Goal: Navigation & Orientation: Find specific page/section

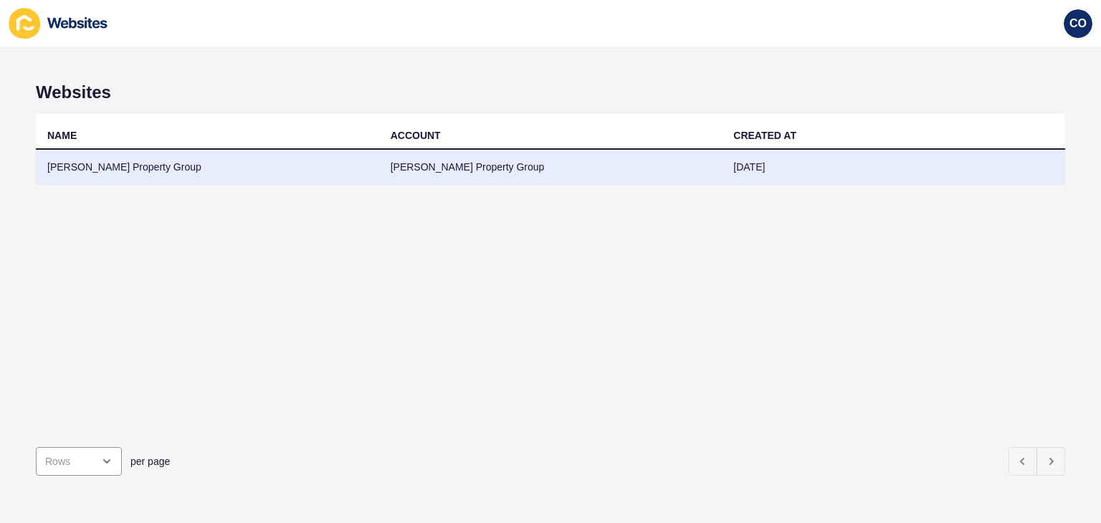
click at [120, 171] on td "Watts Property Group" at bounding box center [207, 167] width 343 height 35
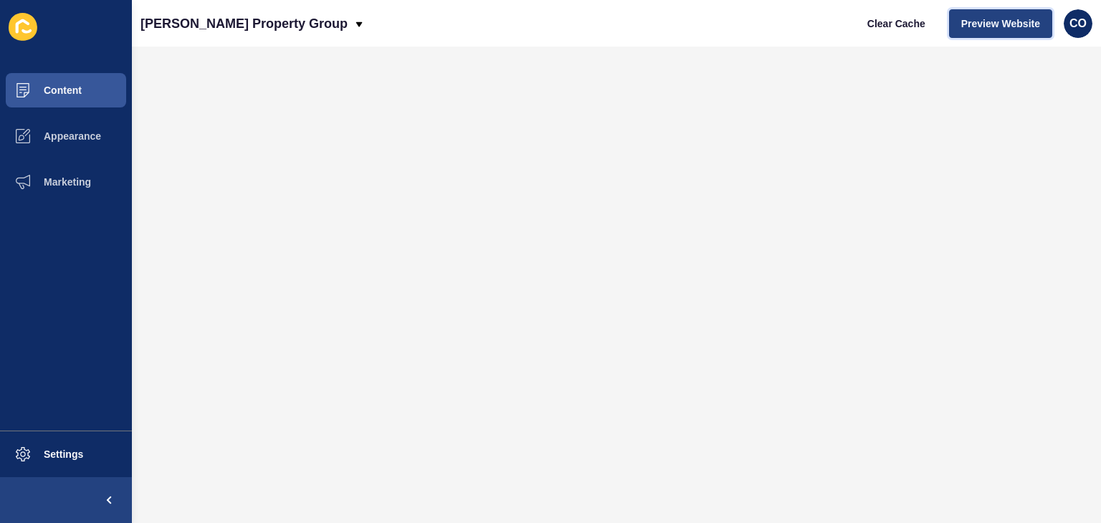
click at [991, 31] on button "Preview Website" at bounding box center [1000, 23] width 103 height 29
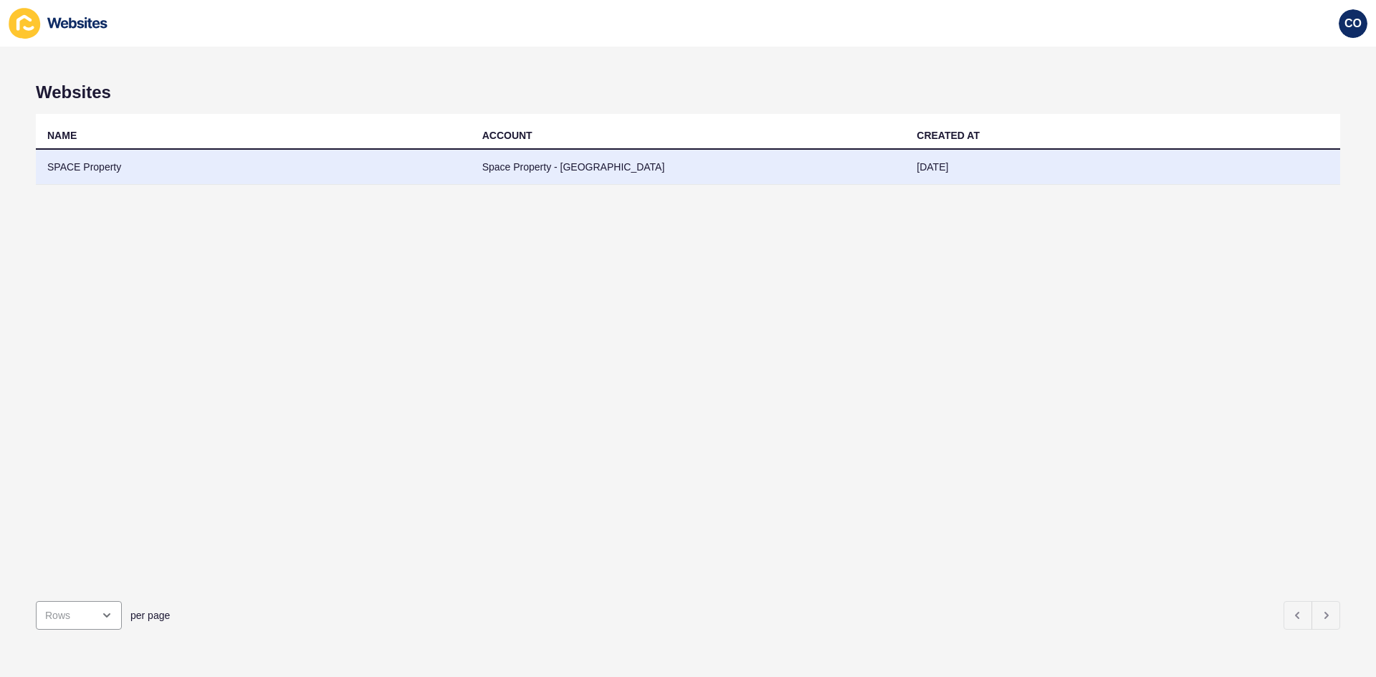
click at [102, 155] on td "SPACE Property" at bounding box center [253, 167] width 435 height 35
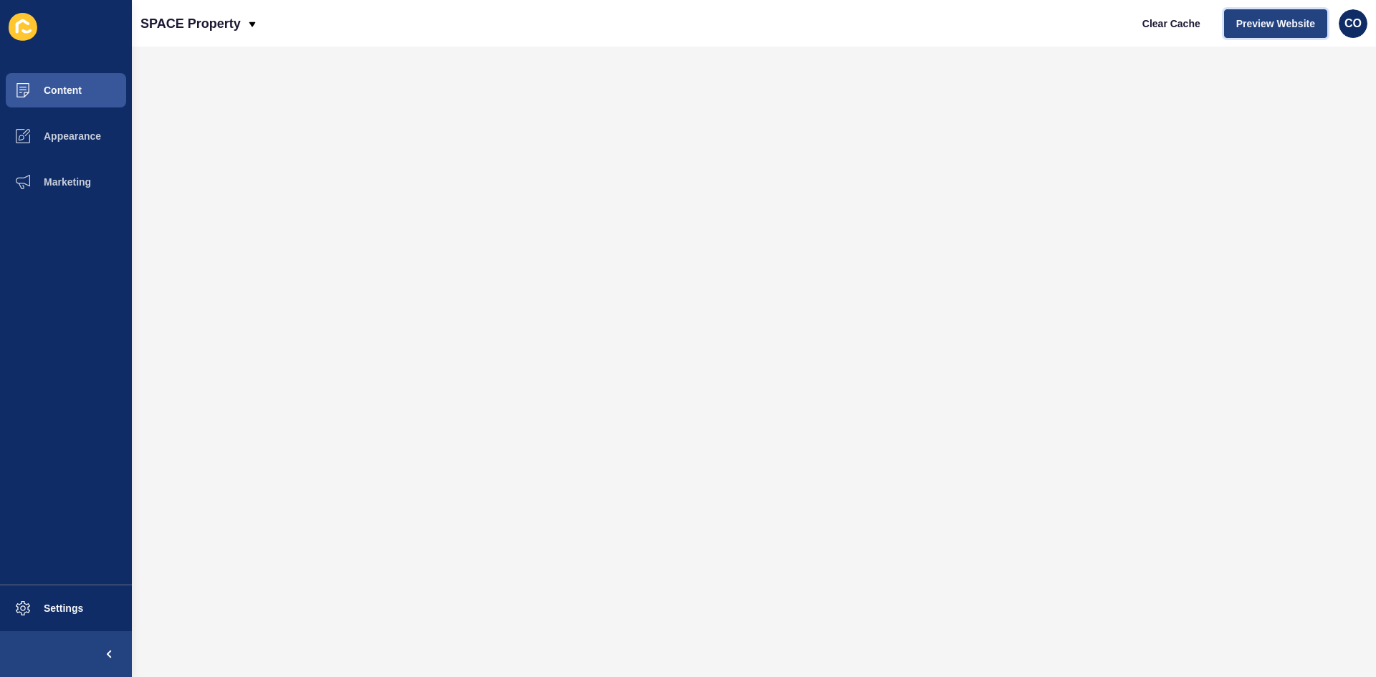
click at [1100, 28] on span "Preview Website" at bounding box center [1275, 23] width 79 height 14
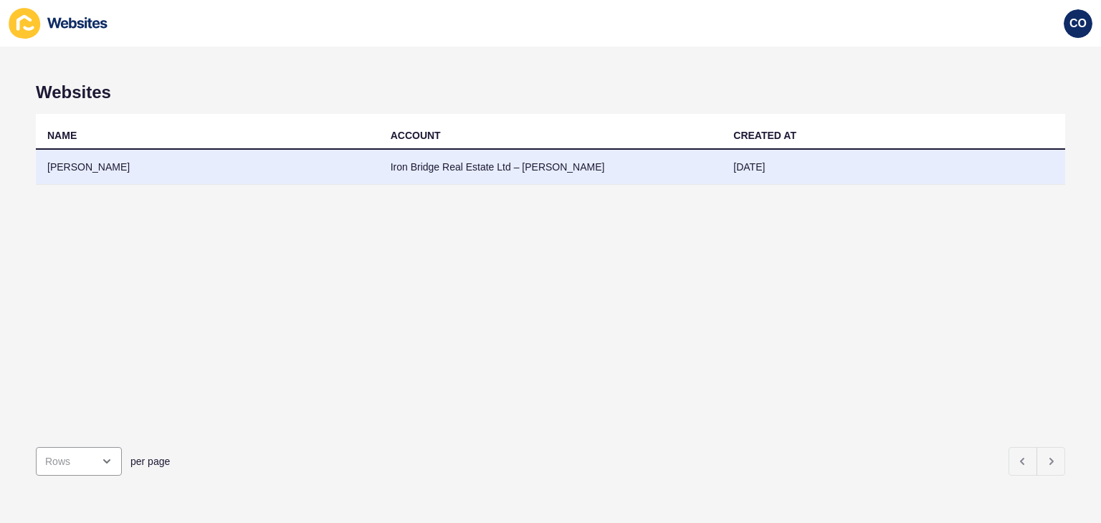
click at [57, 161] on td "Rod Arthur" at bounding box center [207, 167] width 343 height 35
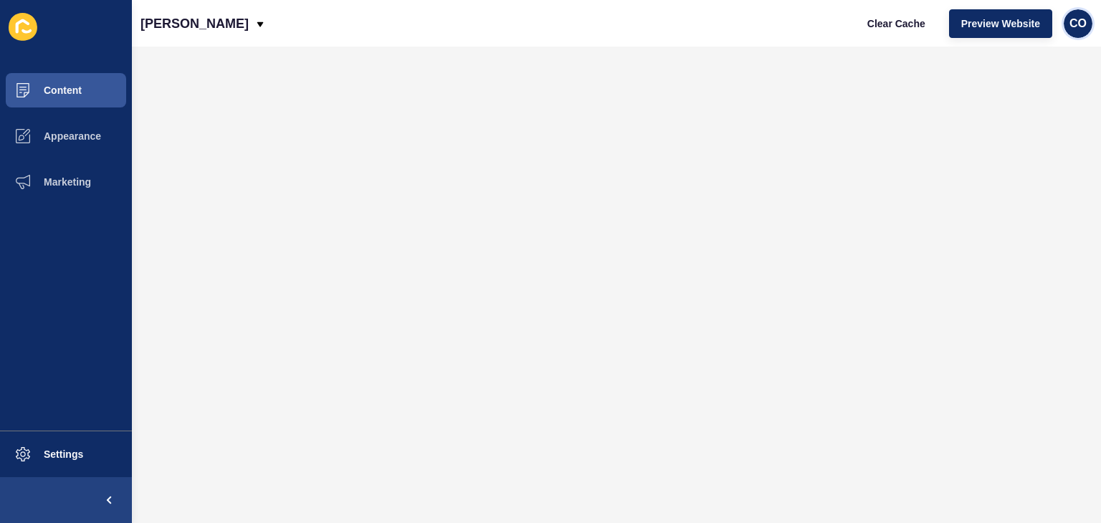
click at [1085, 24] on span "CO" at bounding box center [1077, 23] width 17 height 14
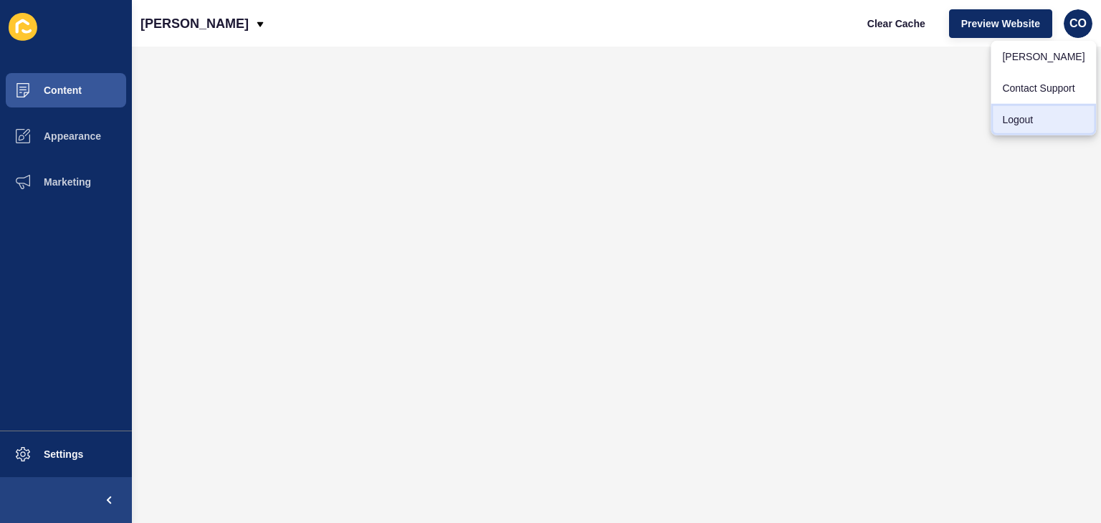
click at [1035, 119] on link "Logout" at bounding box center [1042, 120] width 105 height 32
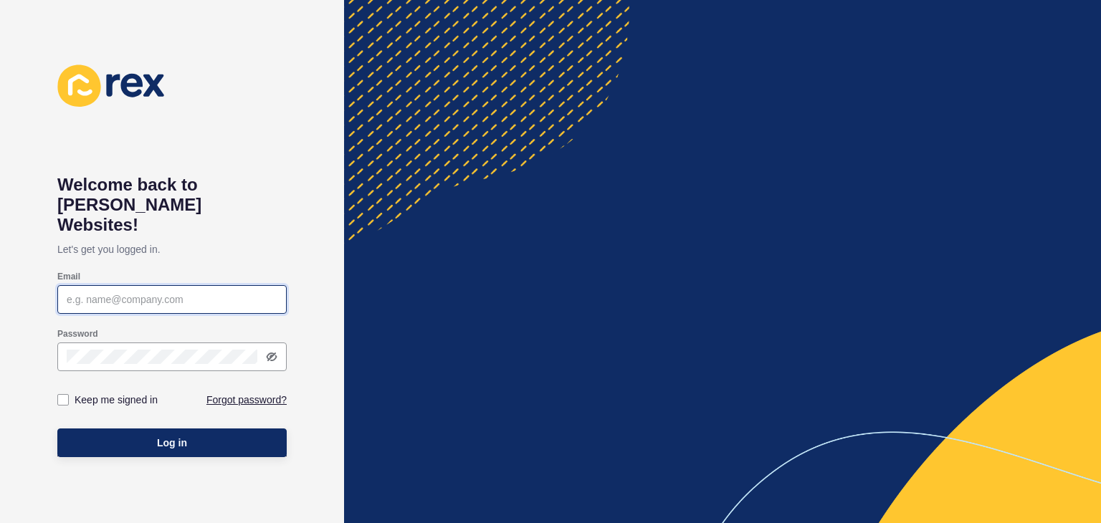
type input "christian.oliveros@rexsoftware.com.au"
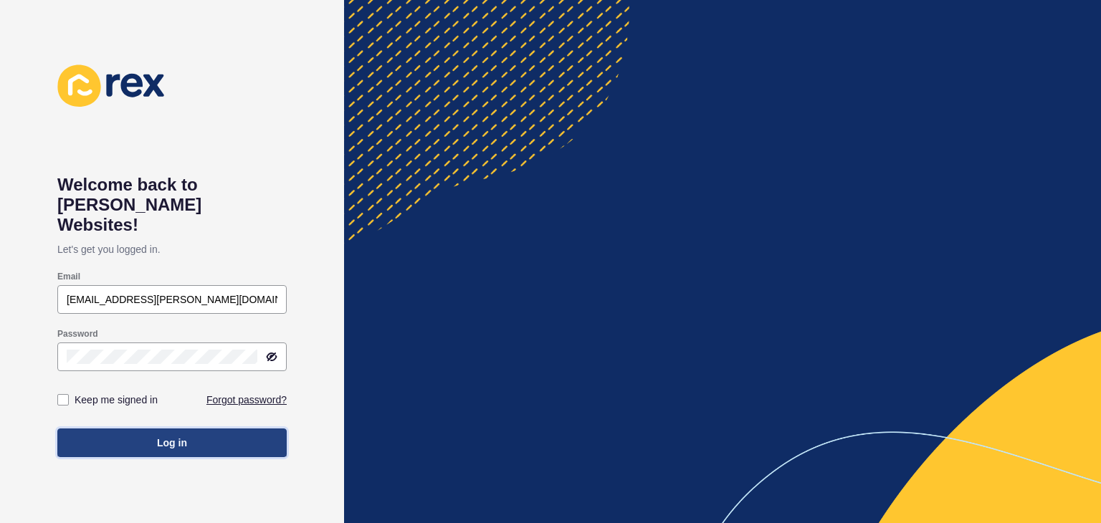
click at [199, 428] on button "Log in" at bounding box center [171, 442] width 229 height 29
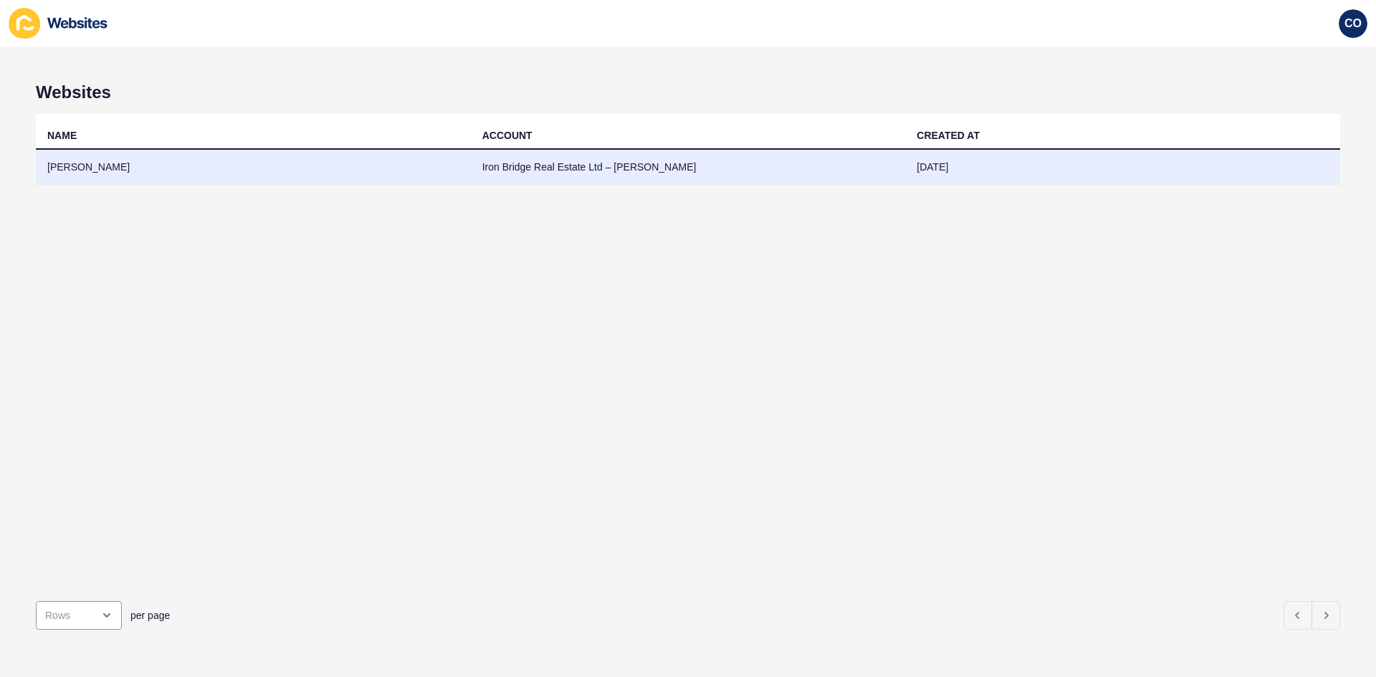
click at [116, 164] on td "Rod Arthur" at bounding box center [253, 167] width 435 height 35
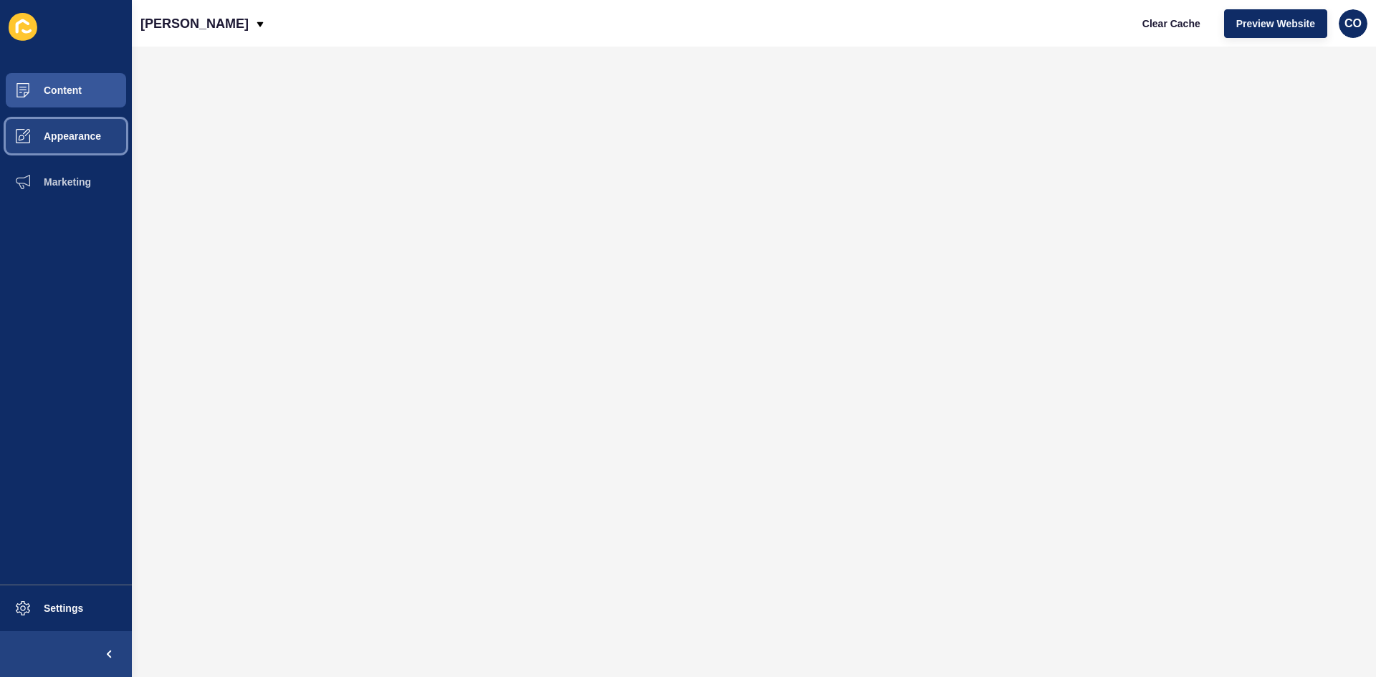
click at [79, 145] on button "Appearance" at bounding box center [66, 136] width 132 height 46
click at [92, 186] on button "Marketing" at bounding box center [66, 182] width 132 height 46
click at [80, 182] on span "Marketing" at bounding box center [44, 181] width 93 height 11
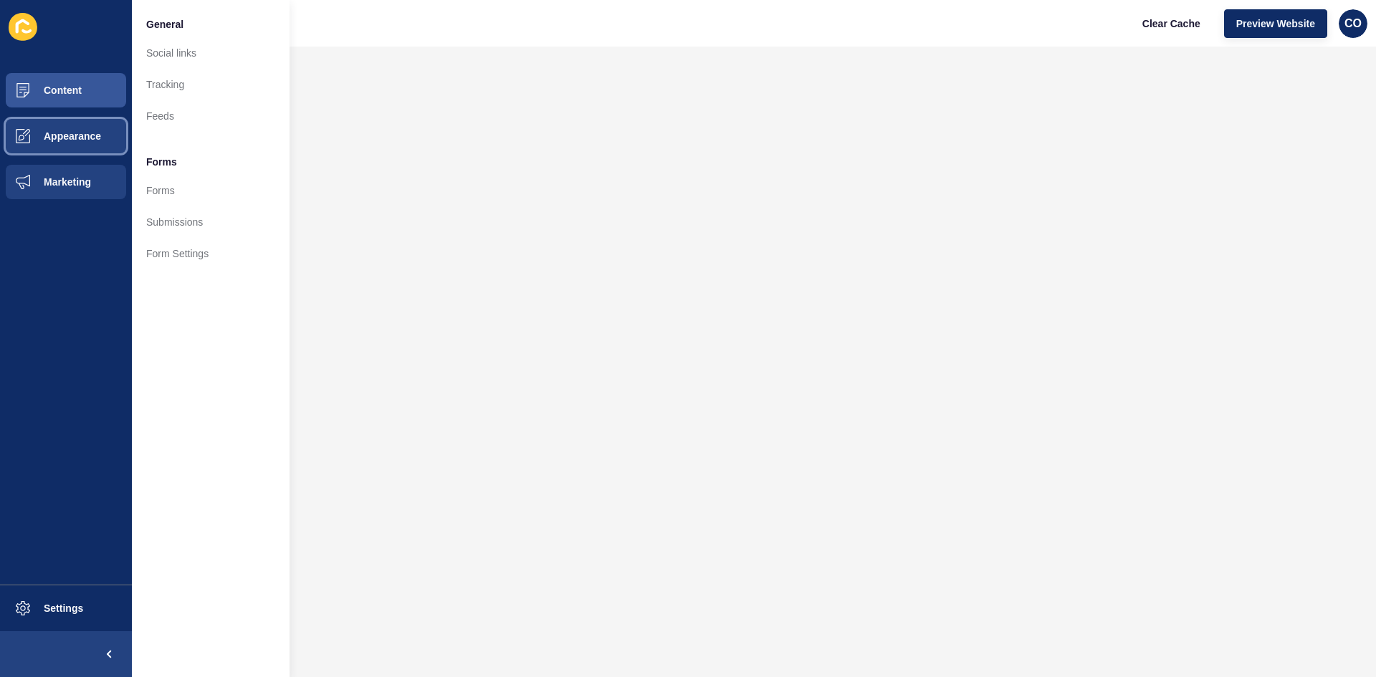
click at [87, 135] on span "Appearance" at bounding box center [49, 135] width 103 height 11
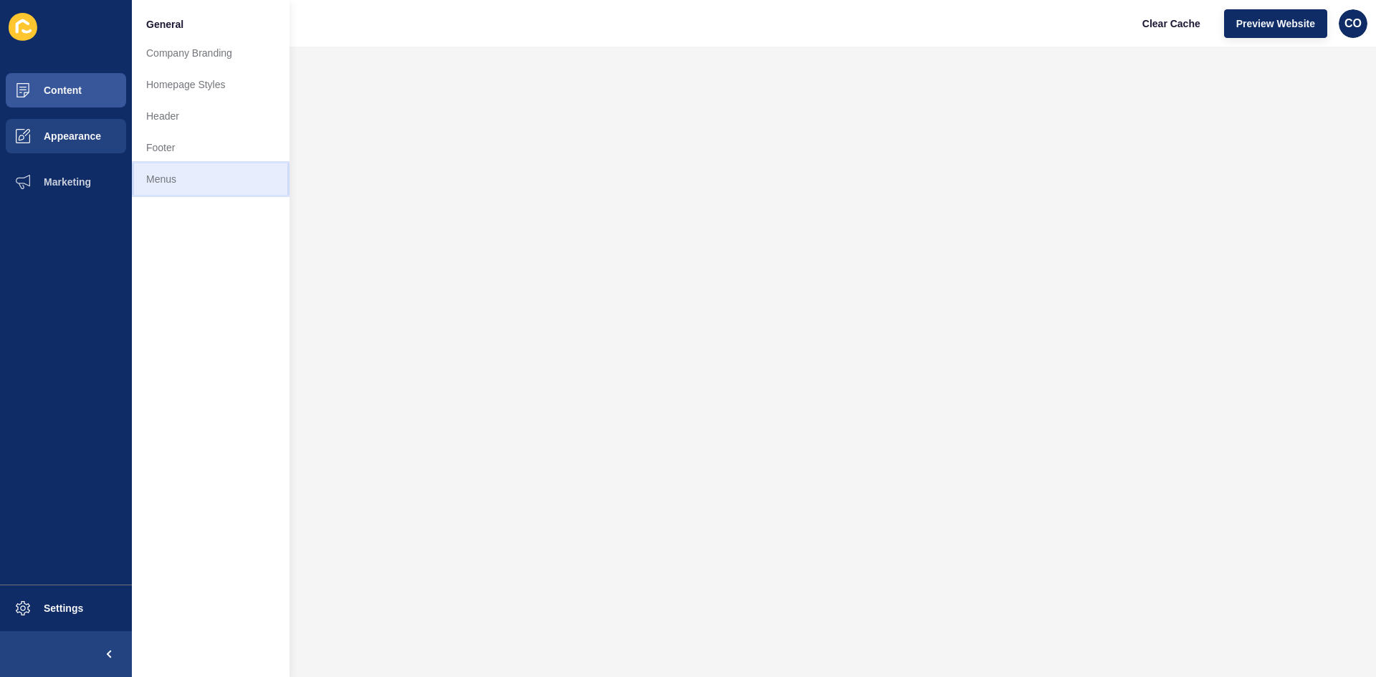
click at [168, 174] on link "Menus" at bounding box center [211, 179] width 158 height 32
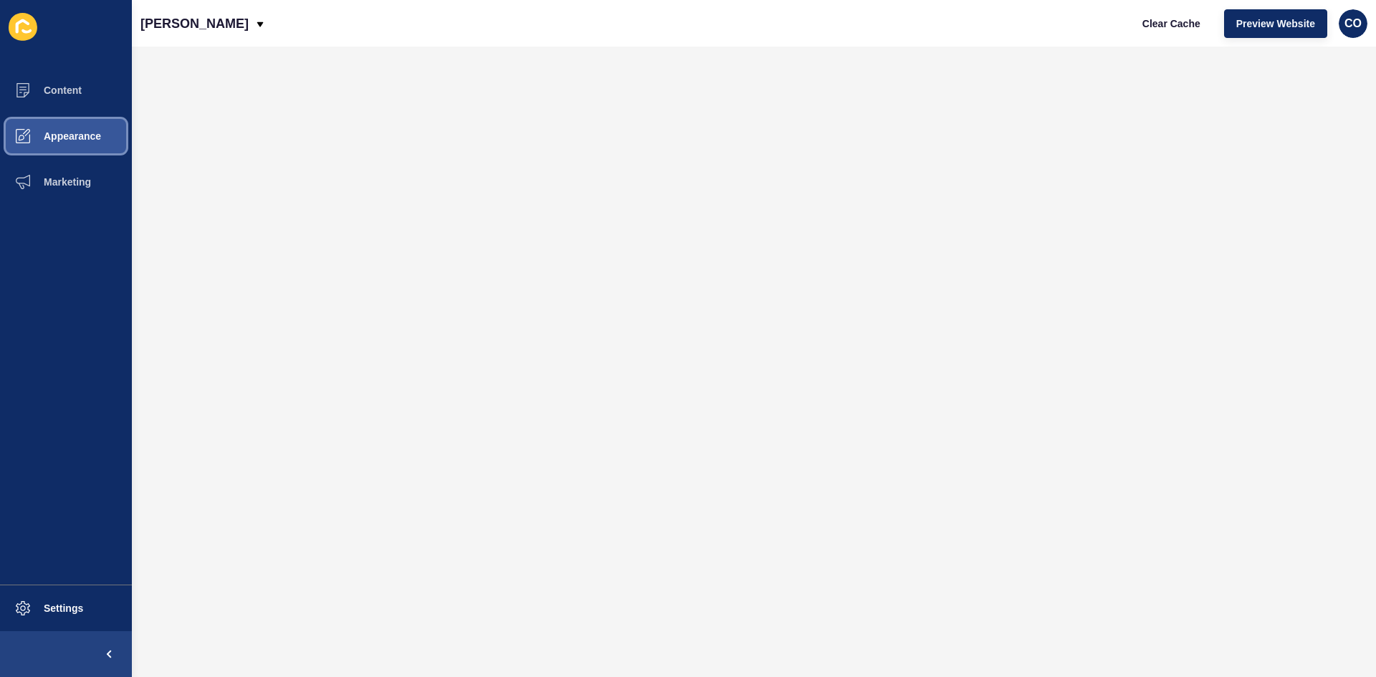
click at [67, 132] on span "Appearance" at bounding box center [49, 135] width 103 height 11
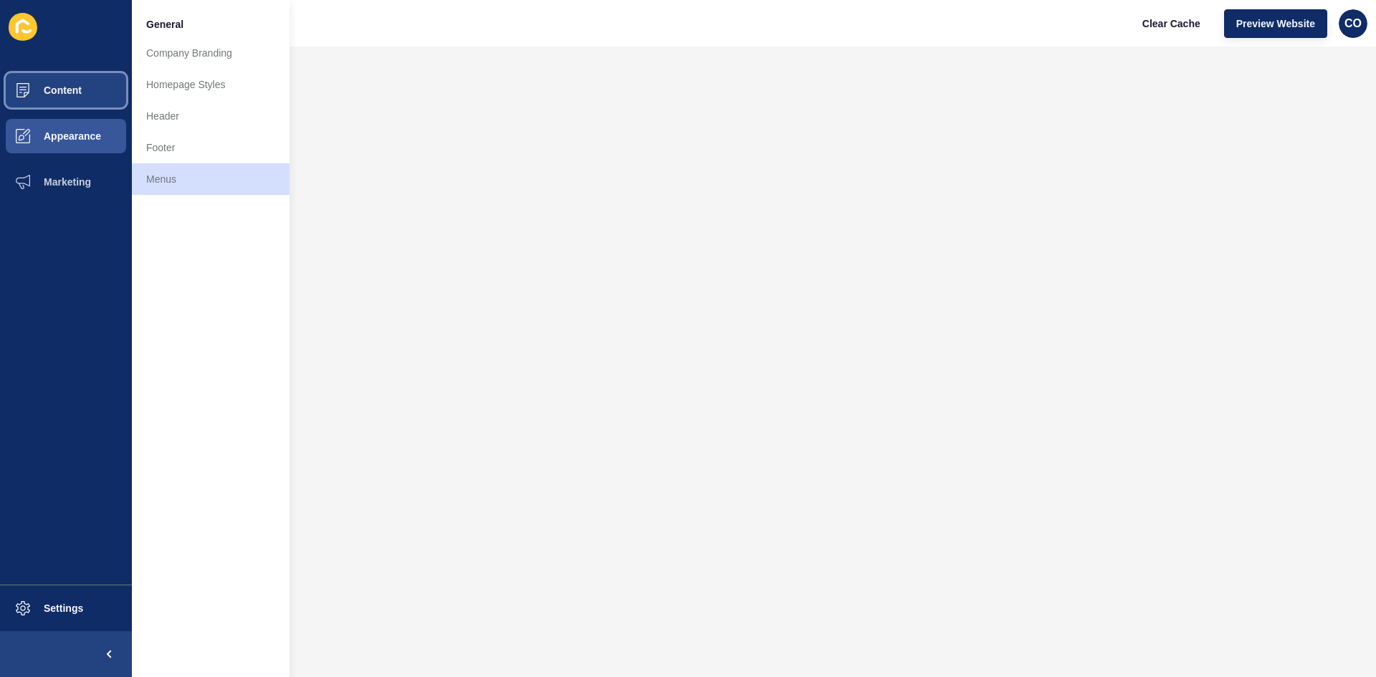
click at [69, 87] on span "Content" at bounding box center [40, 90] width 84 height 11
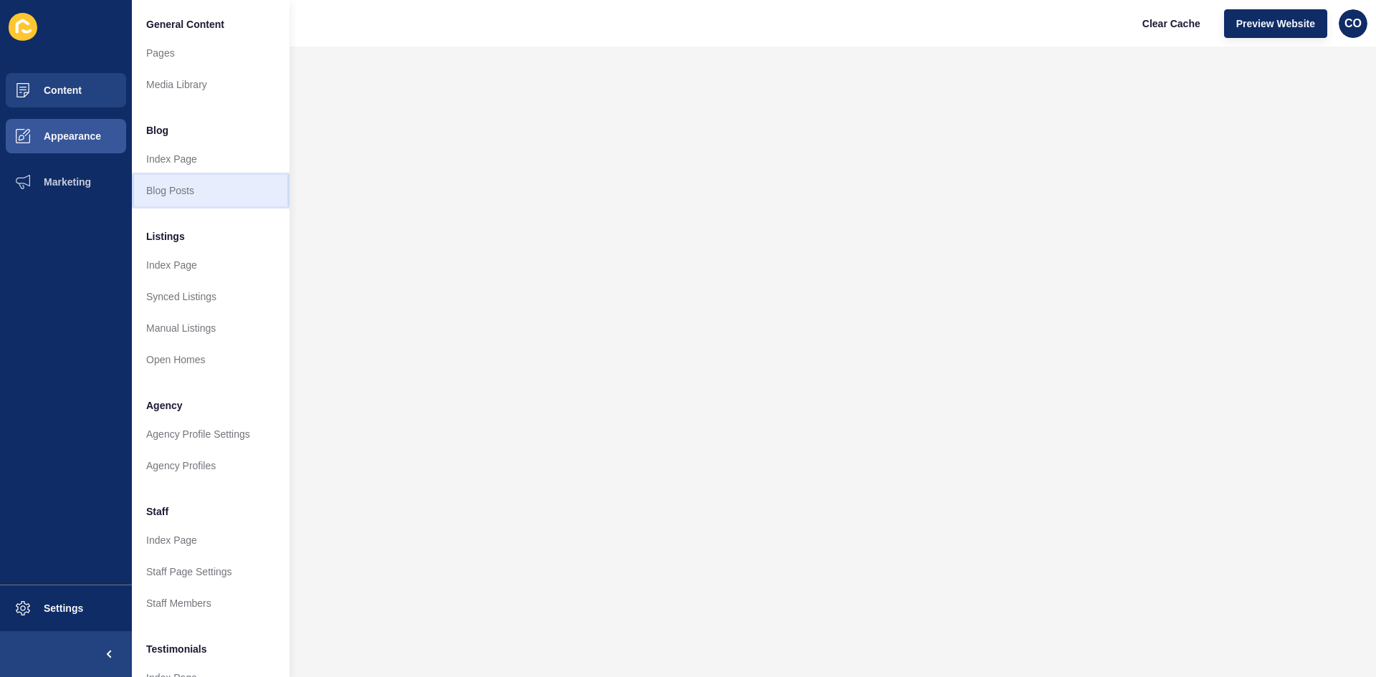
click at [199, 188] on link "Blog Posts" at bounding box center [211, 191] width 158 height 32
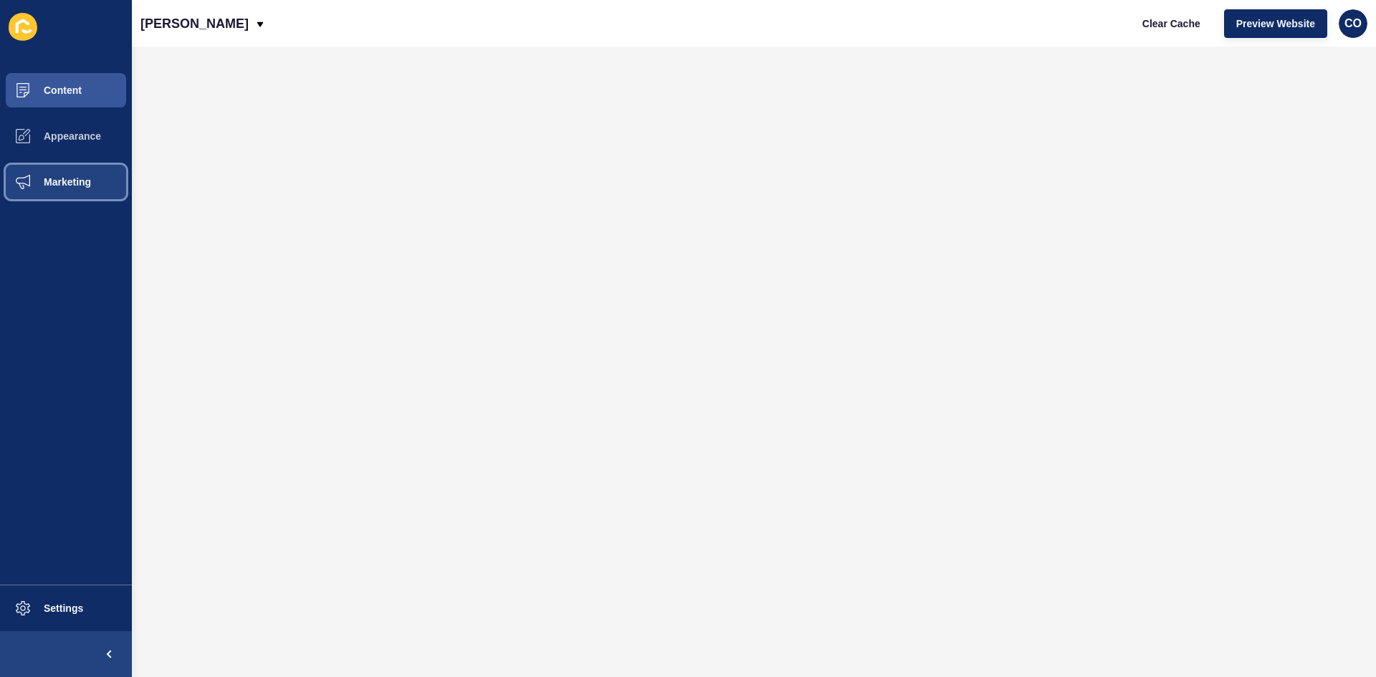
click at [85, 181] on span "Marketing" at bounding box center [44, 181] width 93 height 11
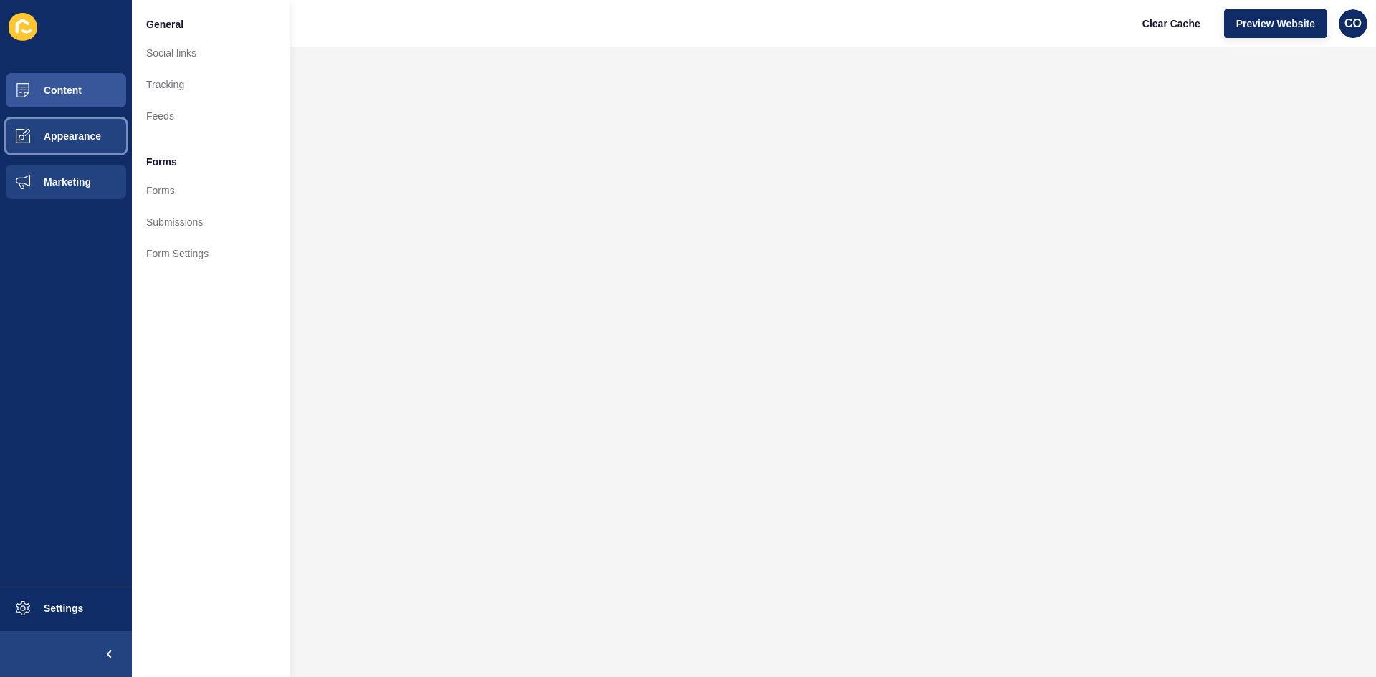
click at [82, 137] on span "Appearance" at bounding box center [49, 135] width 103 height 11
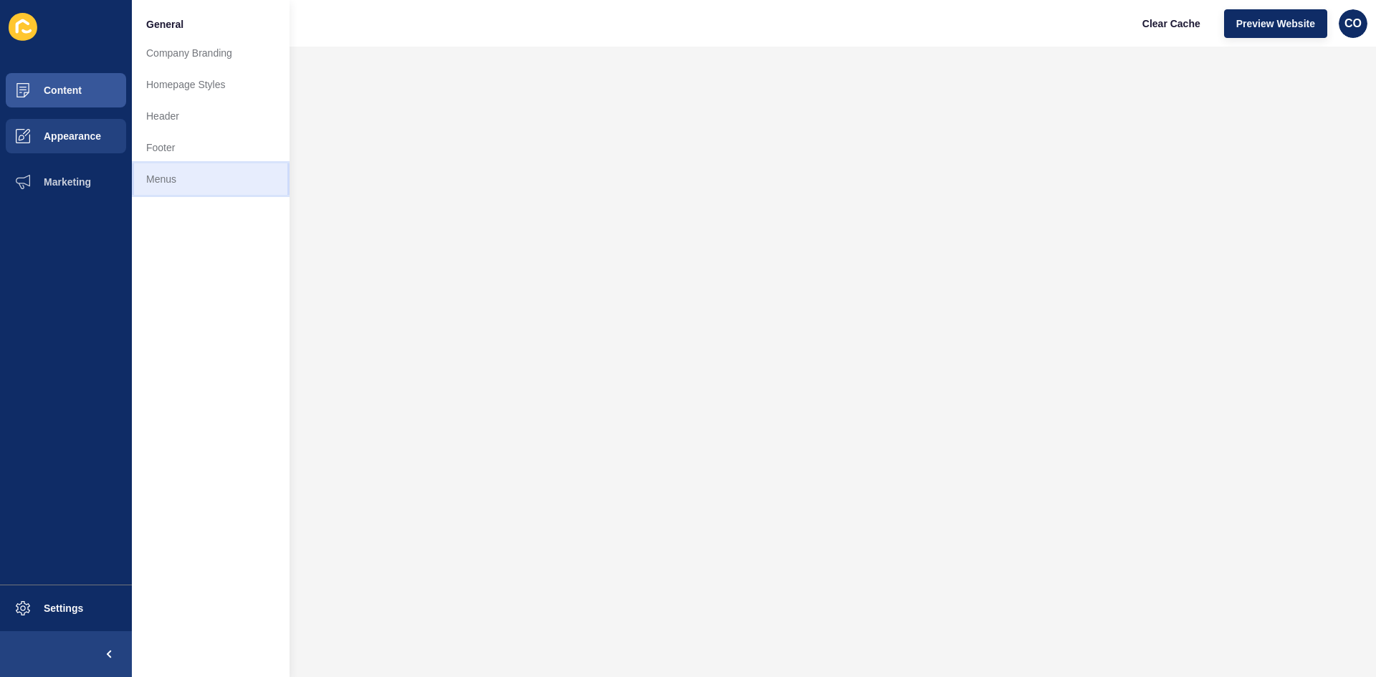
click at [176, 178] on link "Menus" at bounding box center [211, 179] width 158 height 32
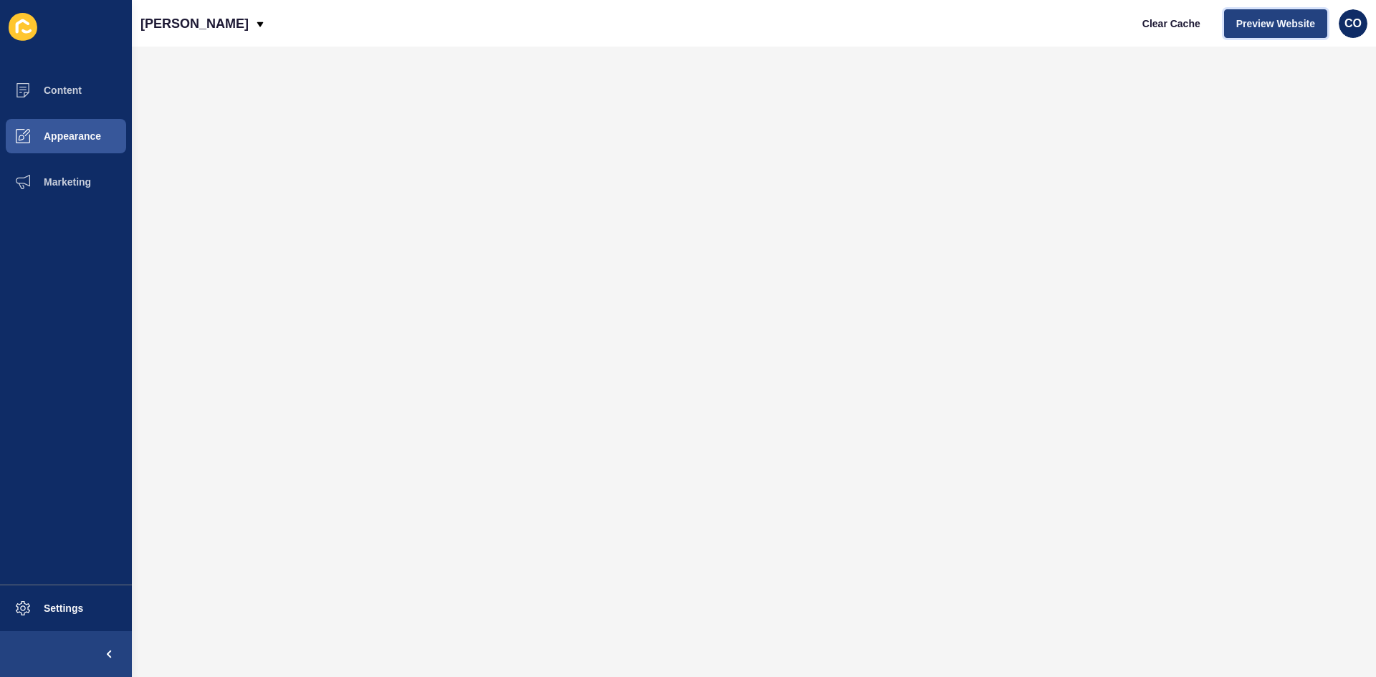
click at [1100, 27] on span "Preview Website" at bounding box center [1275, 23] width 79 height 14
click at [1100, 21] on span "Clear Cache" at bounding box center [1171, 23] width 58 height 14
click at [68, 188] on button "Marketing" at bounding box center [66, 182] width 132 height 46
click at [80, 143] on button "Appearance" at bounding box center [66, 136] width 132 height 46
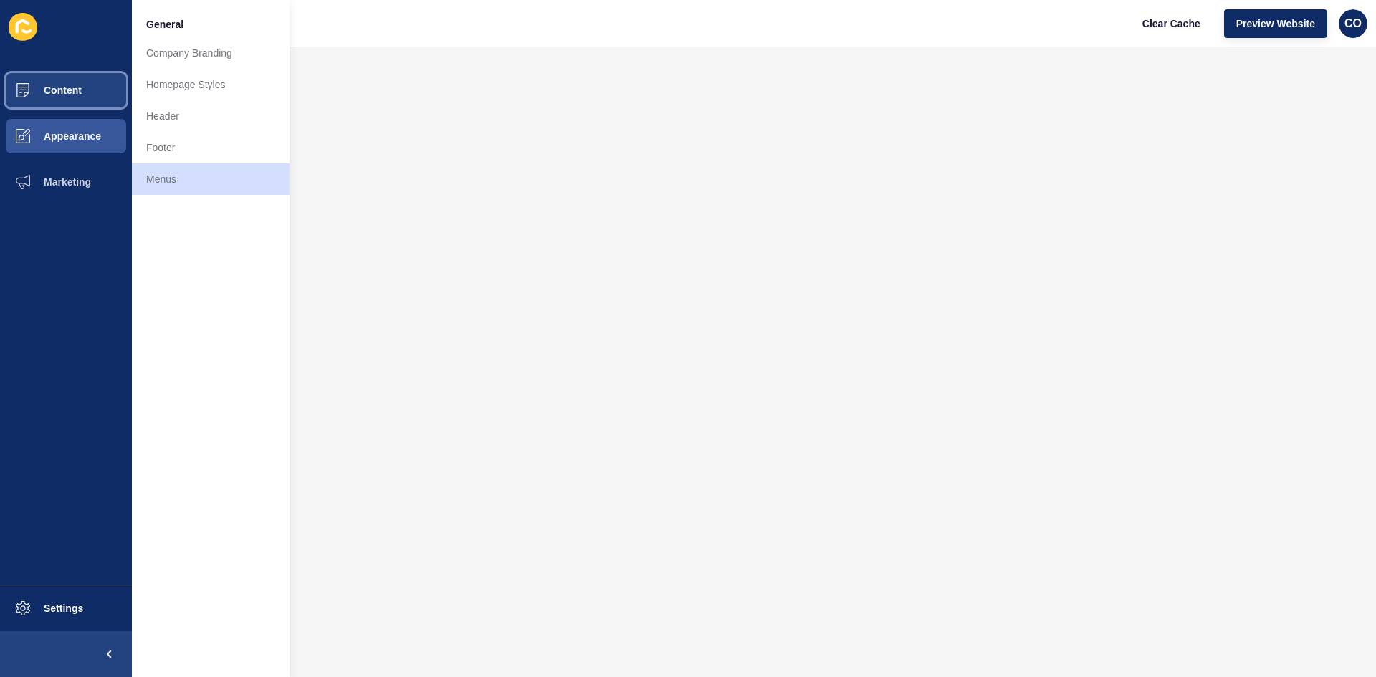
click at [95, 97] on button "Content" at bounding box center [66, 90] width 132 height 46
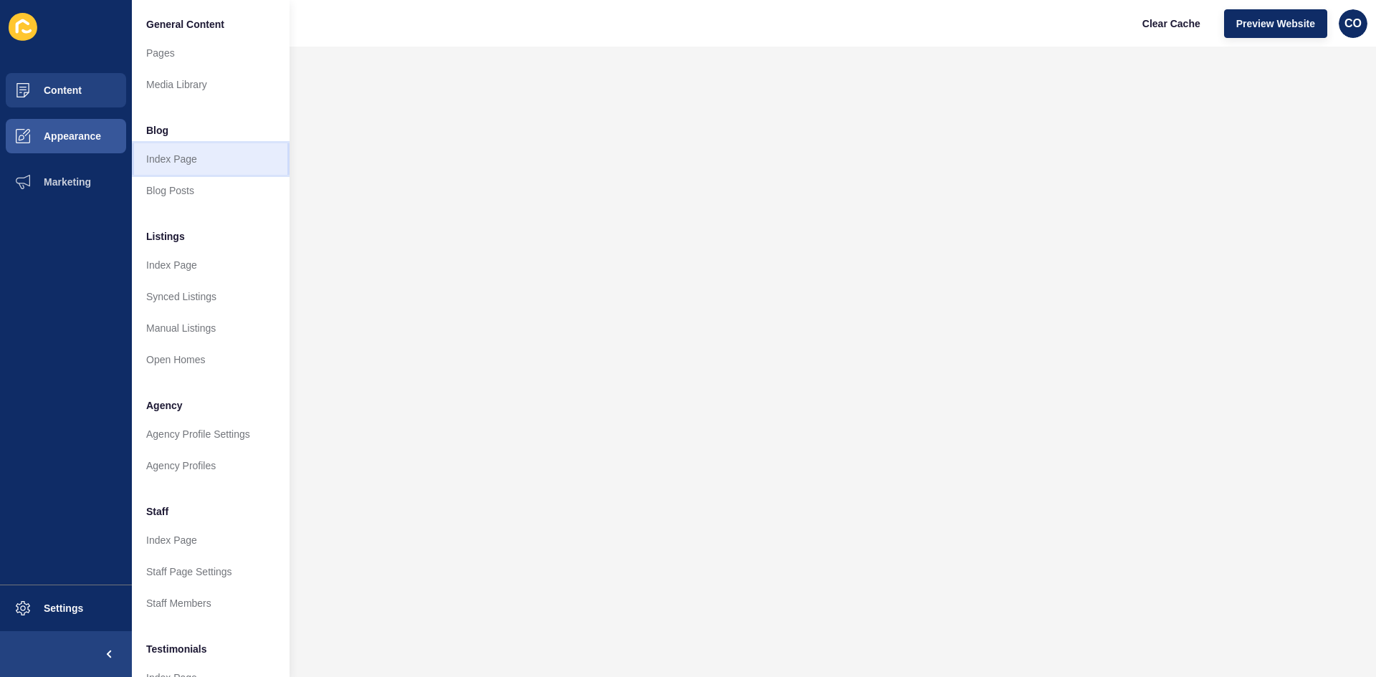
click at [196, 159] on link "Index Page" at bounding box center [211, 159] width 158 height 32
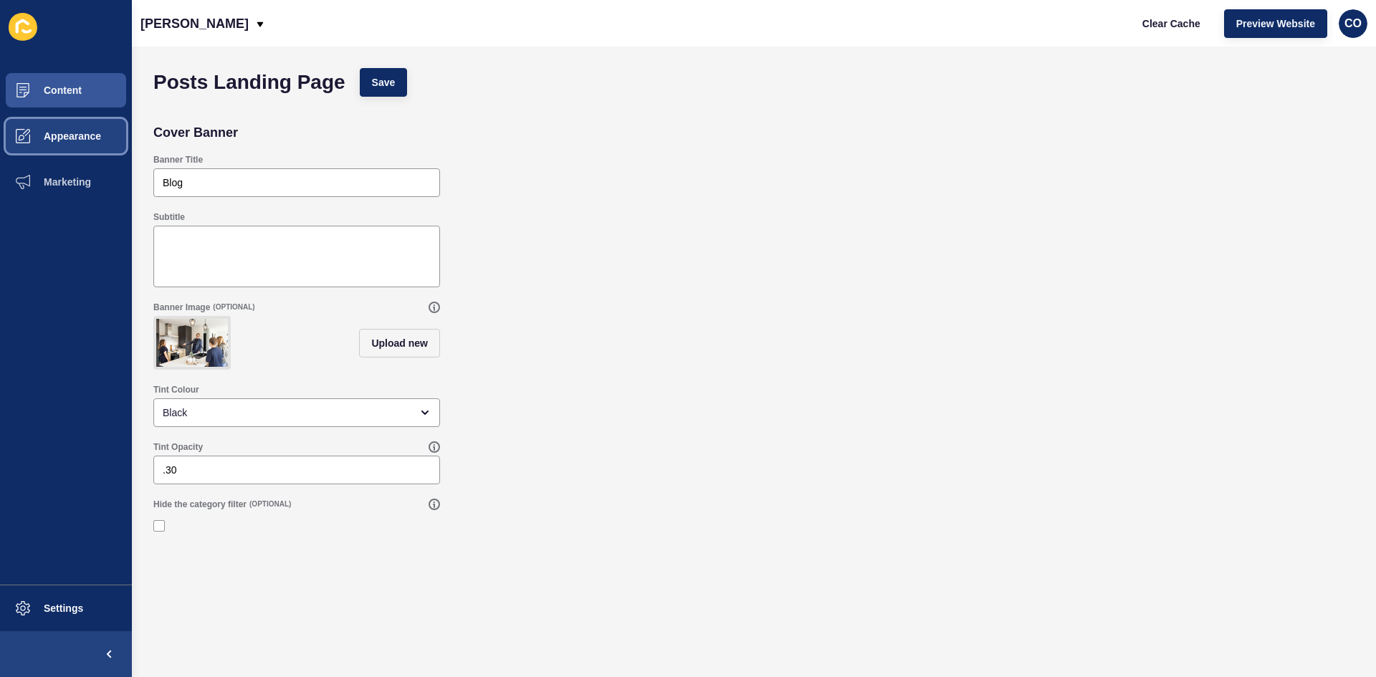
click at [75, 137] on span "Appearance" at bounding box center [49, 135] width 103 height 11
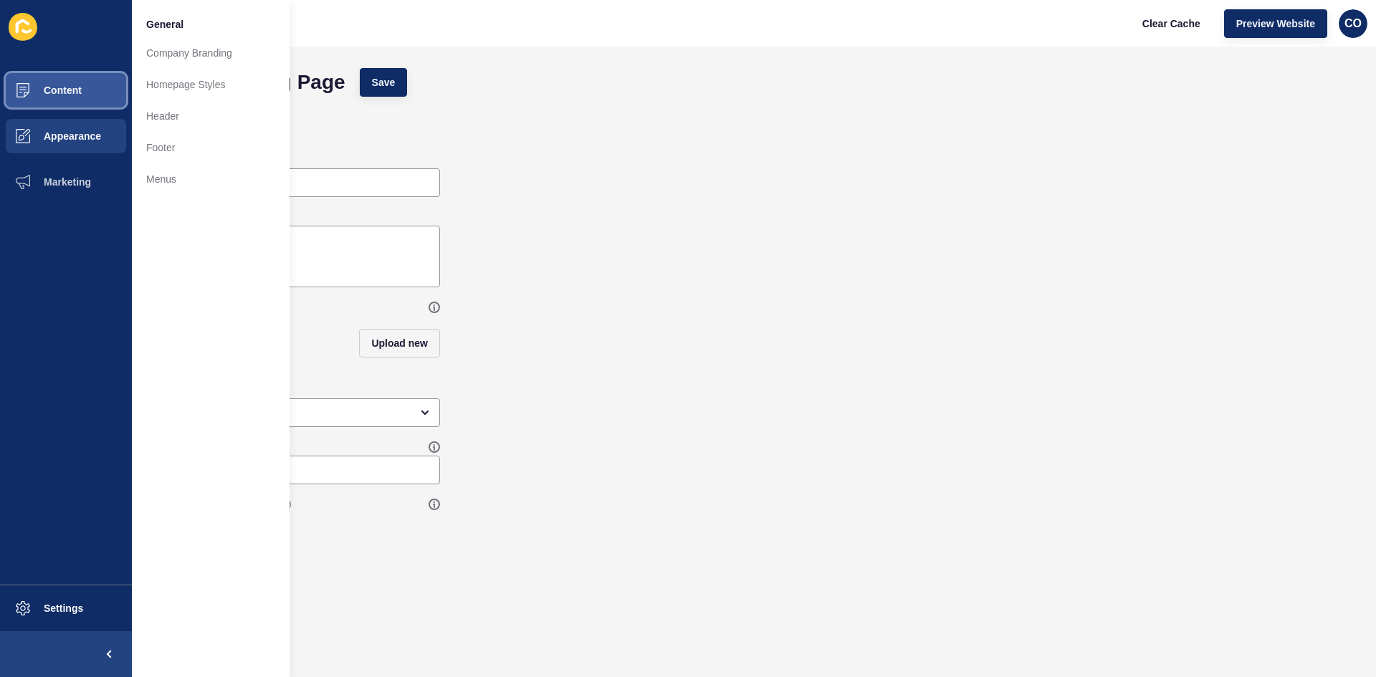
click at [92, 92] on button "Content" at bounding box center [66, 90] width 132 height 46
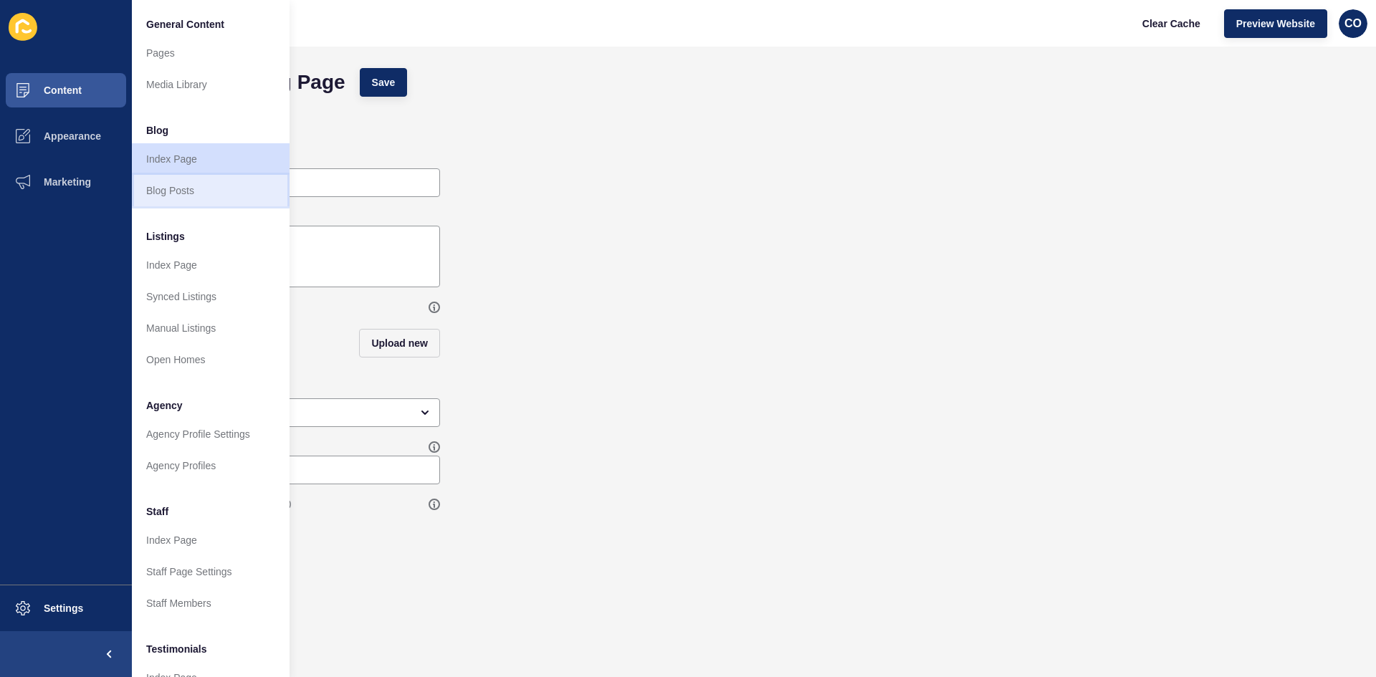
click at [186, 193] on link "Blog Posts" at bounding box center [211, 191] width 158 height 32
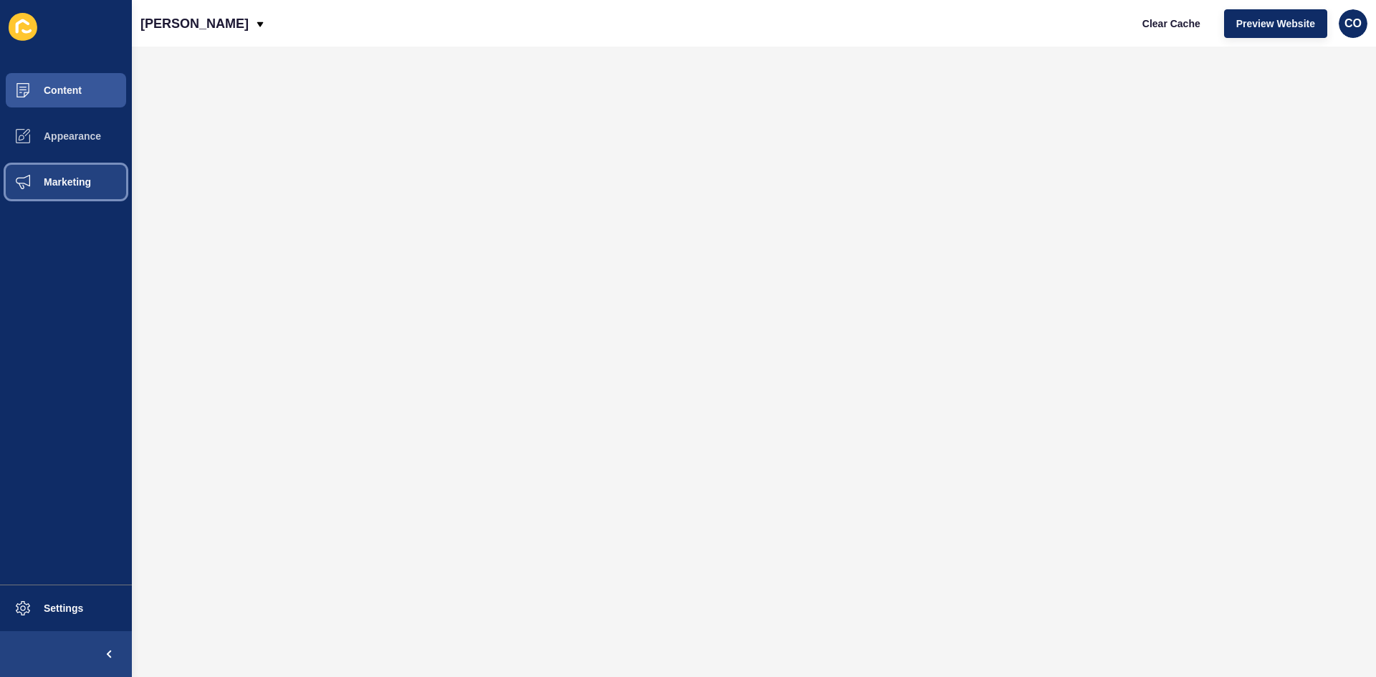
click at [83, 181] on span "Marketing" at bounding box center [44, 181] width 93 height 11
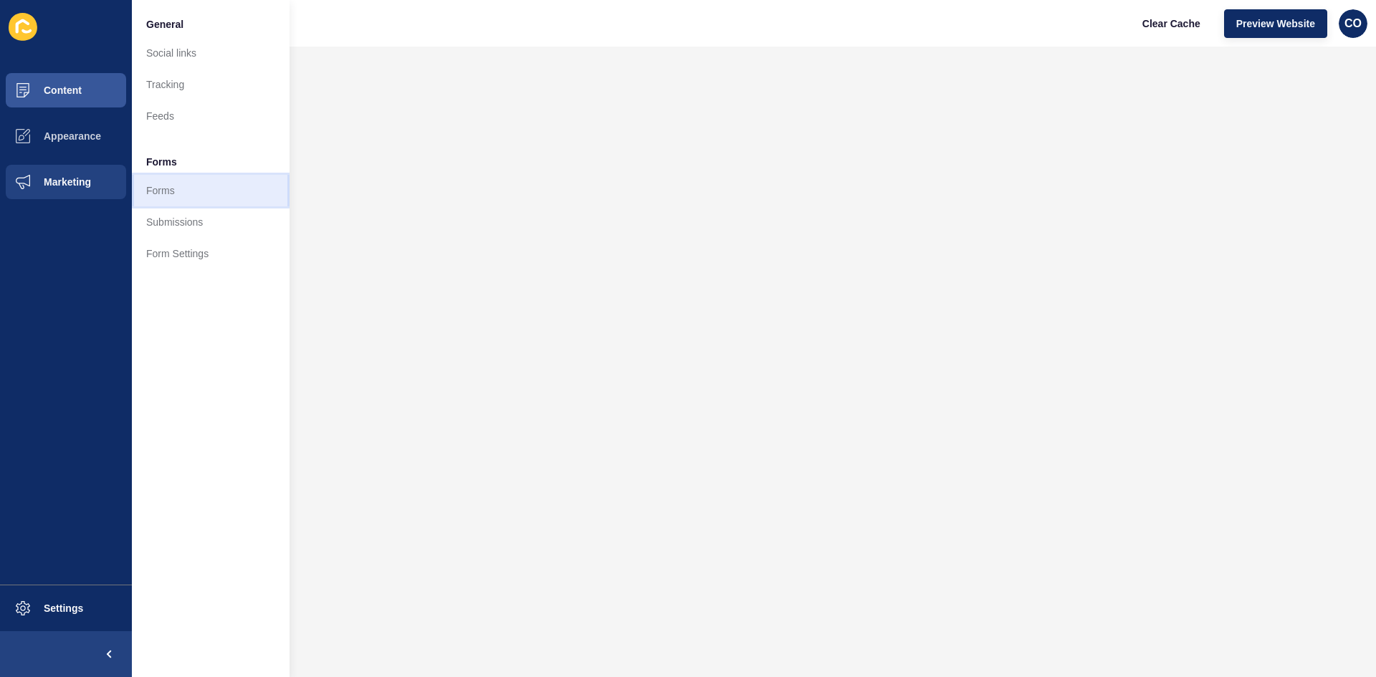
click at [180, 192] on link "Forms" at bounding box center [211, 191] width 158 height 32
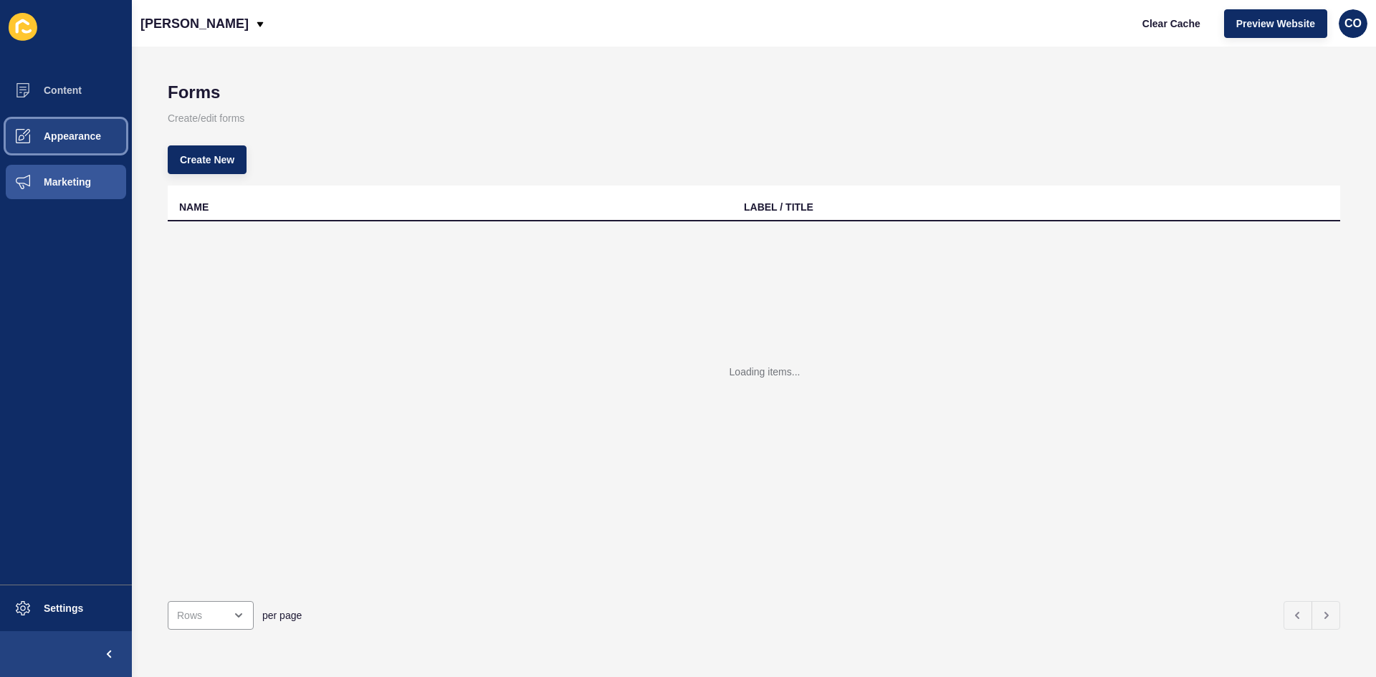
click at [92, 137] on span "Appearance" at bounding box center [49, 135] width 103 height 11
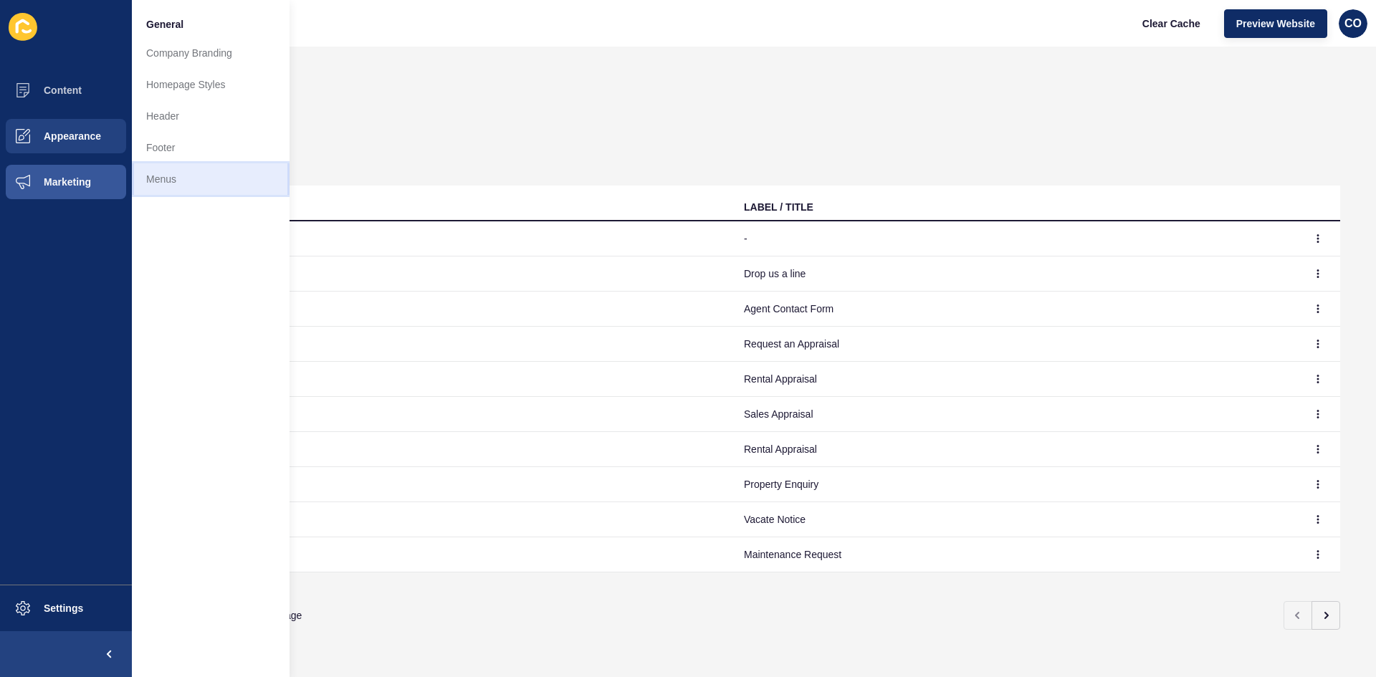
click at [186, 176] on link "Menus" at bounding box center [211, 179] width 158 height 32
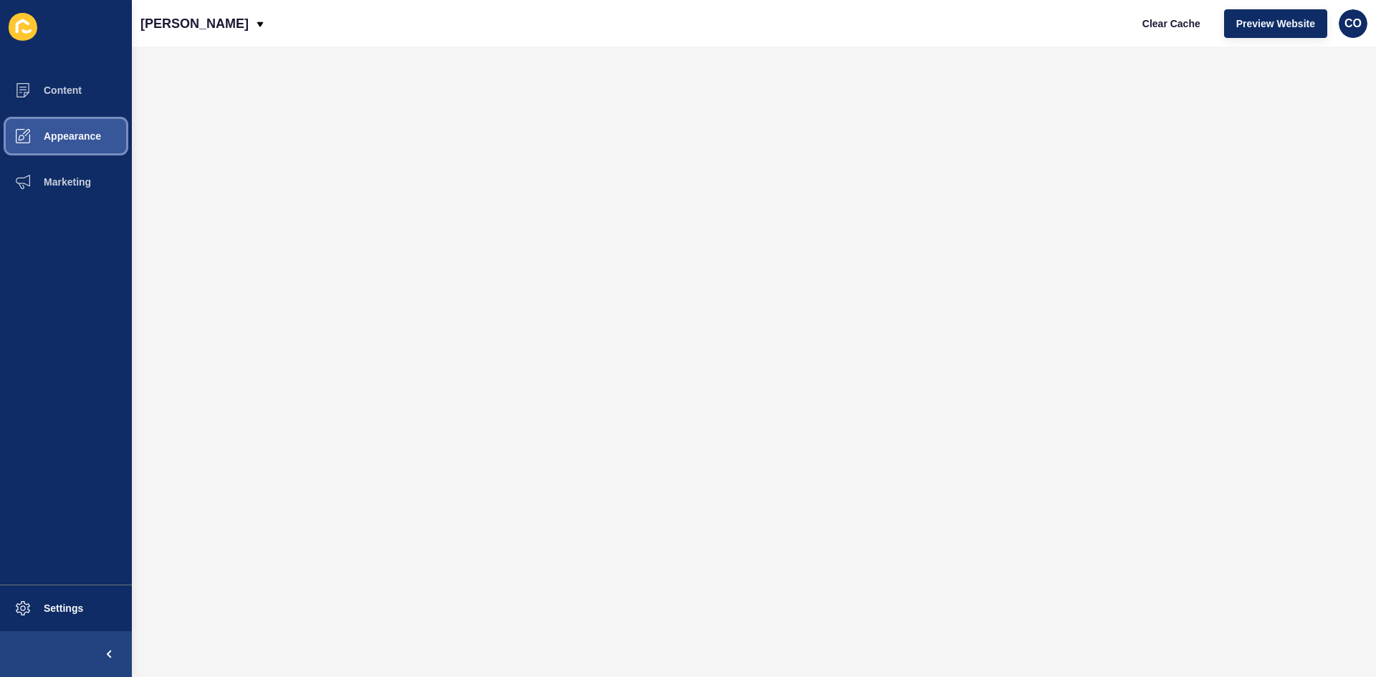
click at [84, 136] on span "Appearance" at bounding box center [49, 135] width 103 height 11
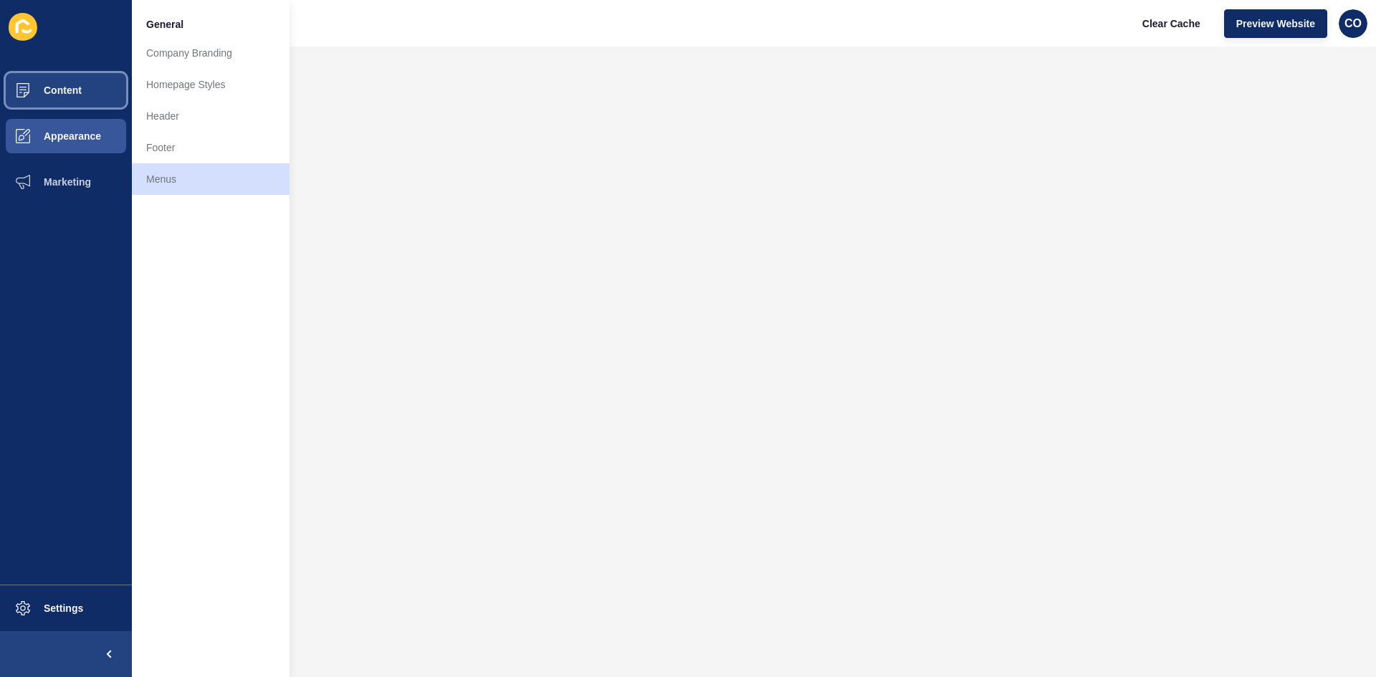
click at [74, 91] on span "Content" at bounding box center [40, 90] width 84 height 11
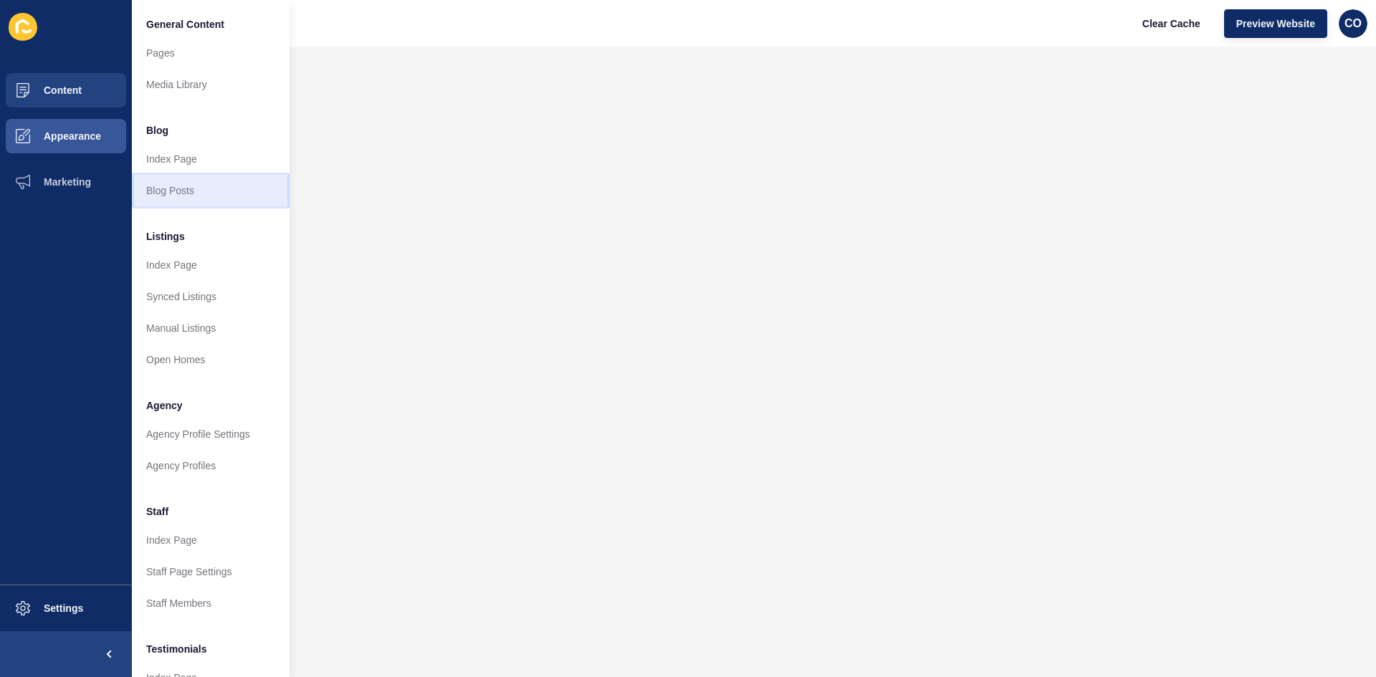
click at [185, 189] on link "Blog Posts" at bounding box center [211, 191] width 158 height 32
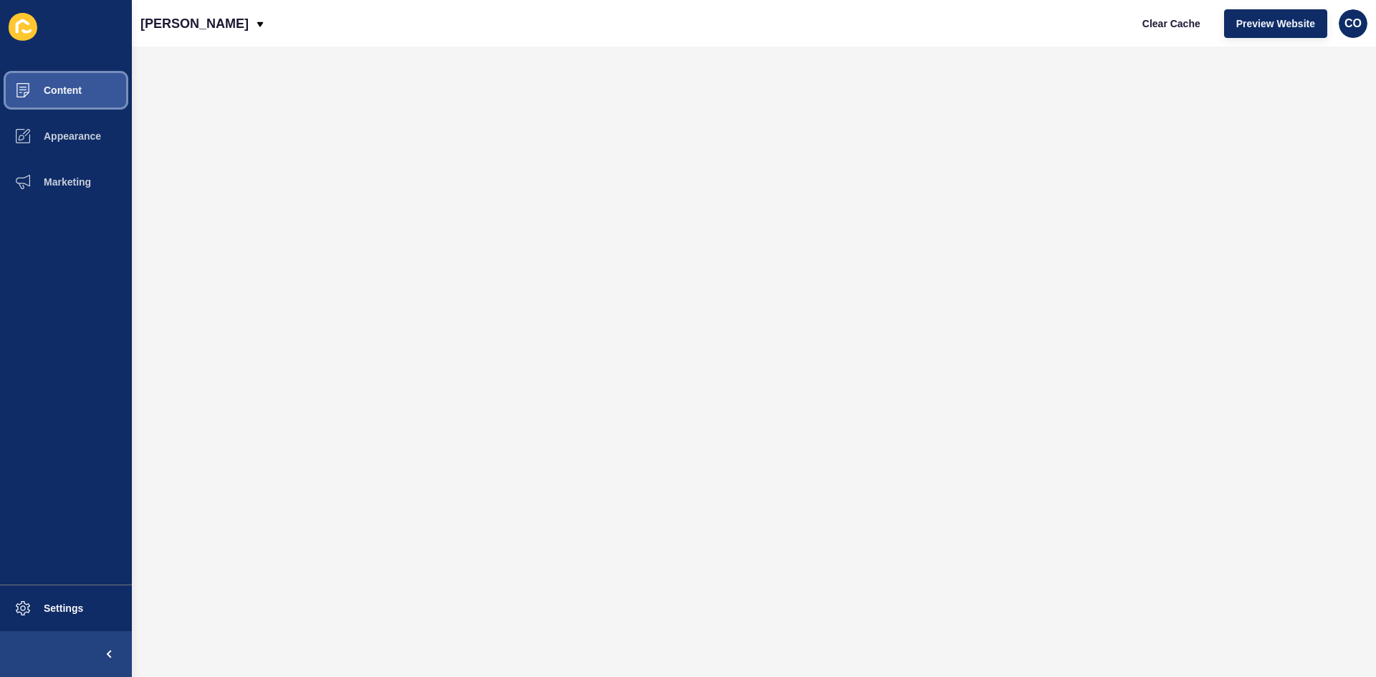
click at [80, 91] on span "Content" at bounding box center [40, 90] width 84 height 11
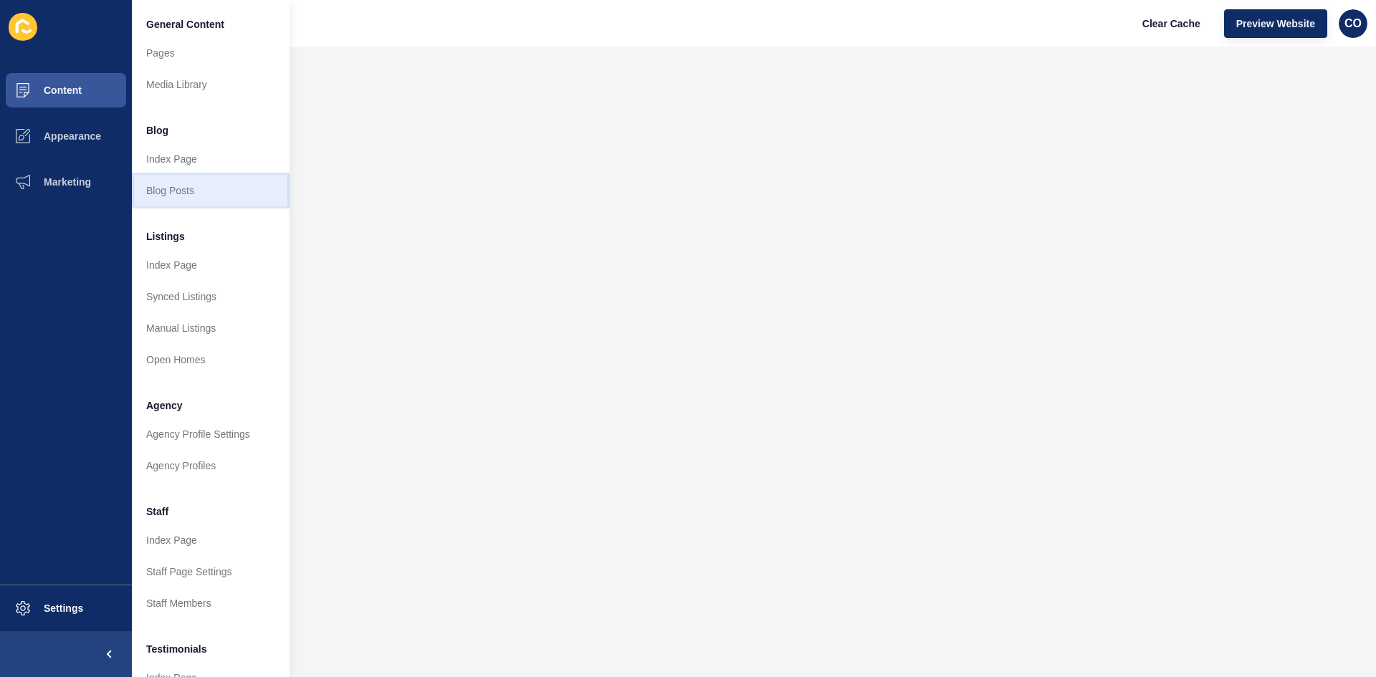
click at [166, 184] on link "Blog Posts" at bounding box center [211, 191] width 158 height 32
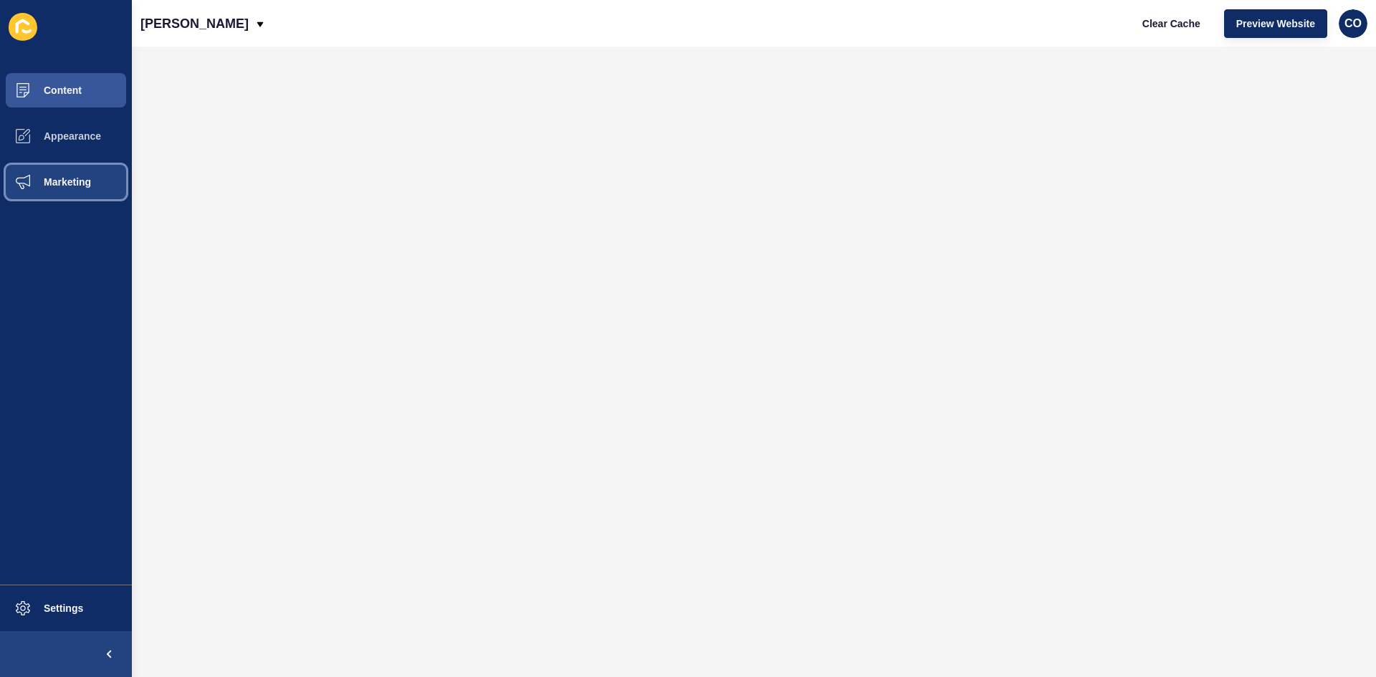
click at [90, 178] on span "Marketing" at bounding box center [44, 181] width 93 height 11
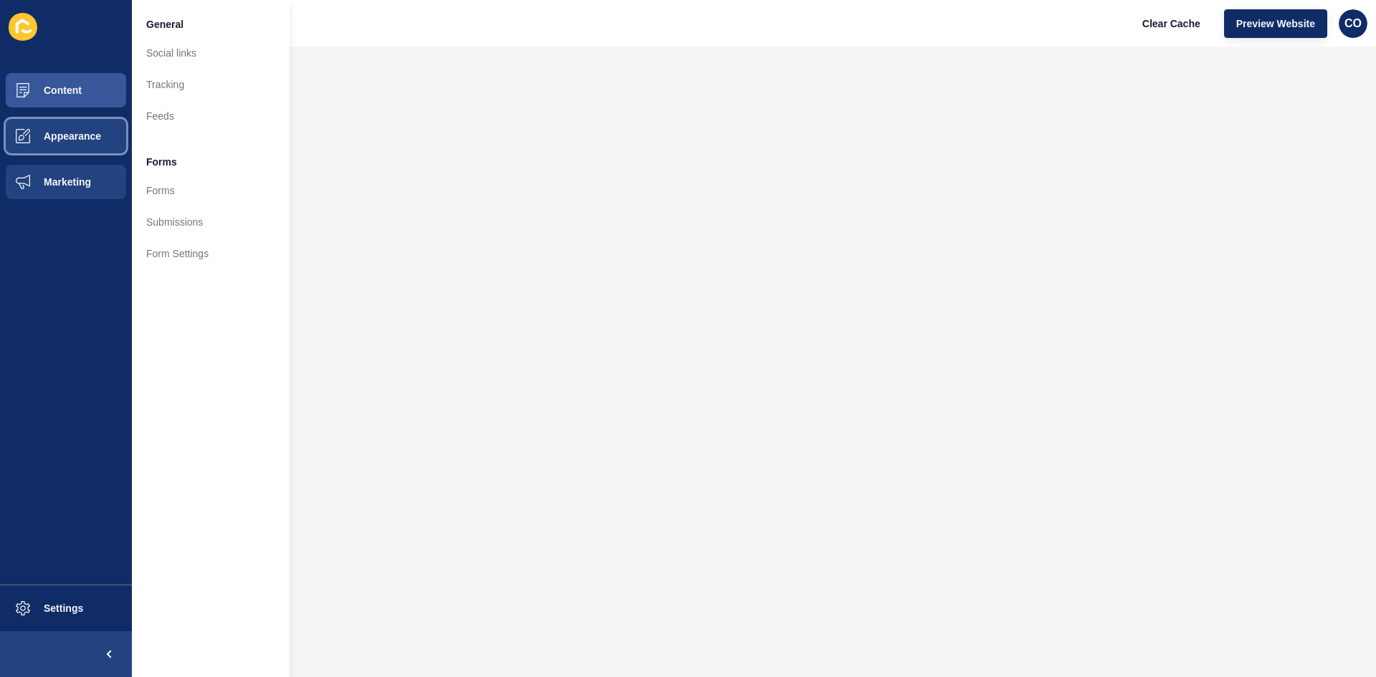
click at [90, 142] on button "Appearance" at bounding box center [66, 136] width 132 height 46
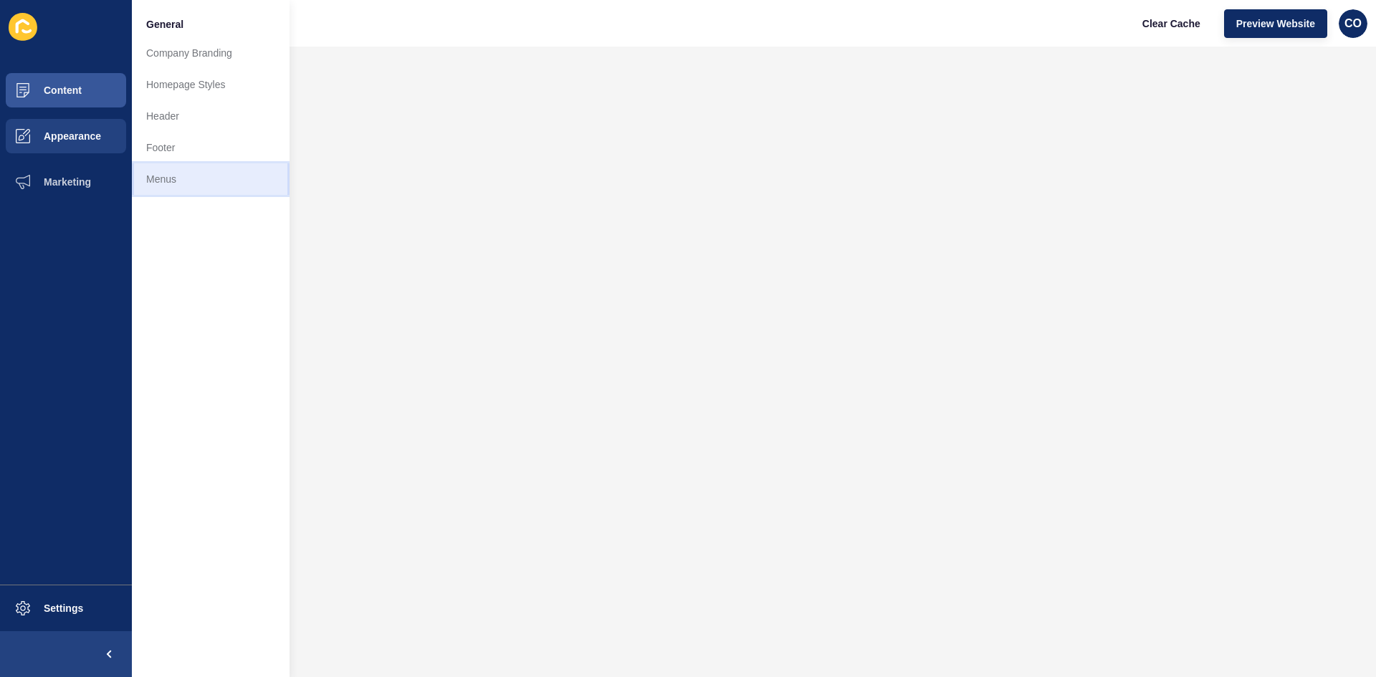
click at [171, 176] on link "Menus" at bounding box center [211, 179] width 158 height 32
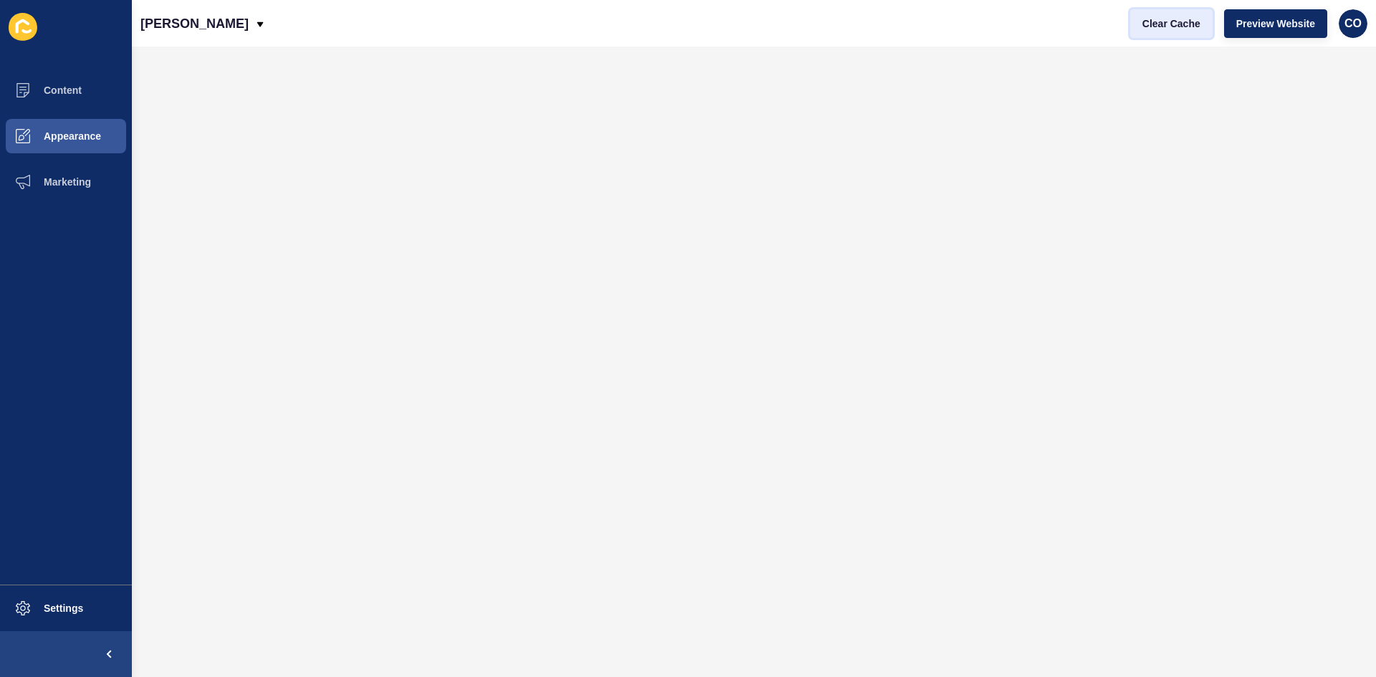
click at [1100, 29] on span "Clear Cache" at bounding box center [1171, 23] width 58 height 14
click at [1100, 19] on span "Preview Website" at bounding box center [1275, 23] width 79 height 14
